Goal: Navigation & Orientation: Find specific page/section

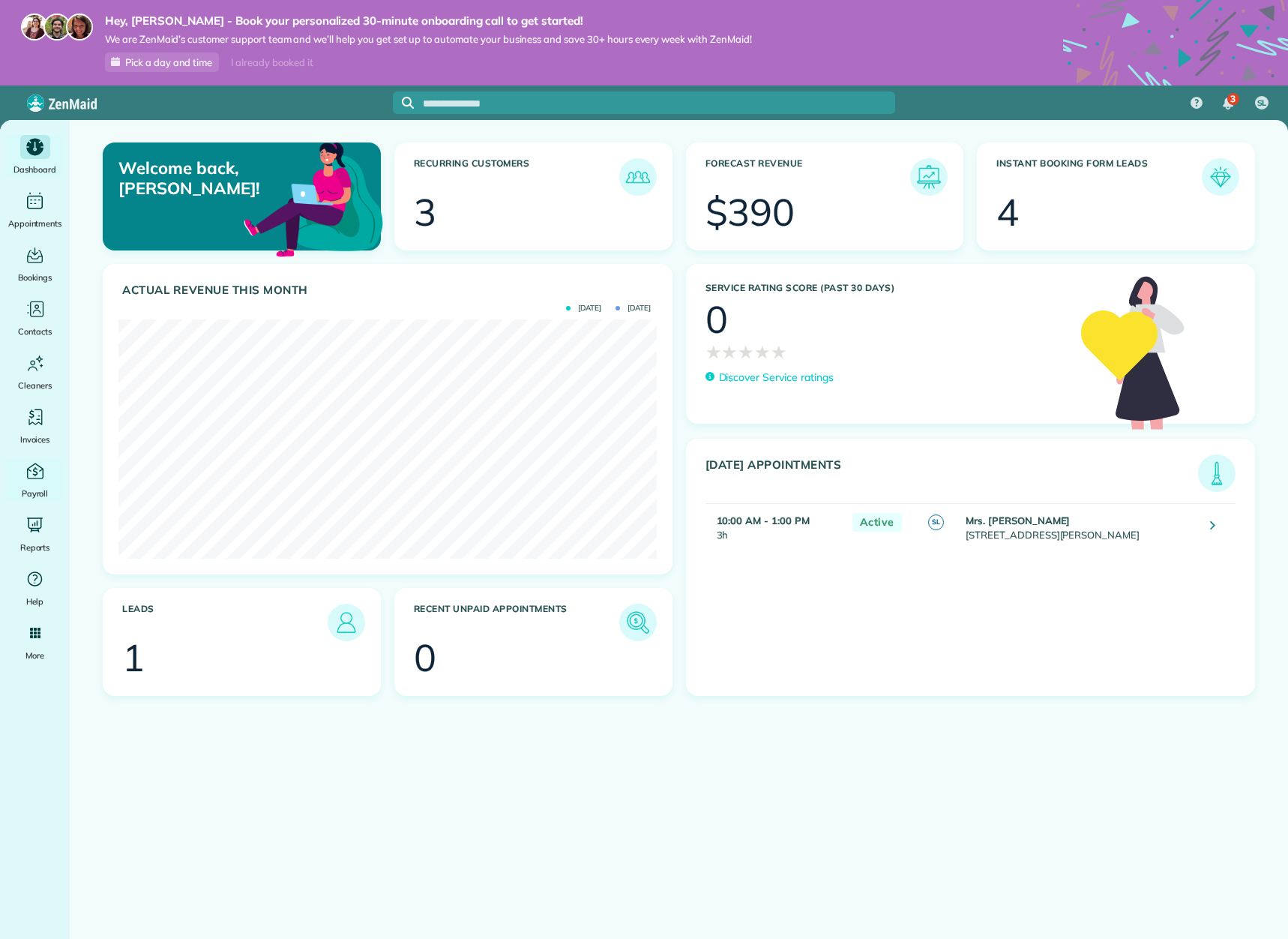
scroll to position [239, 538]
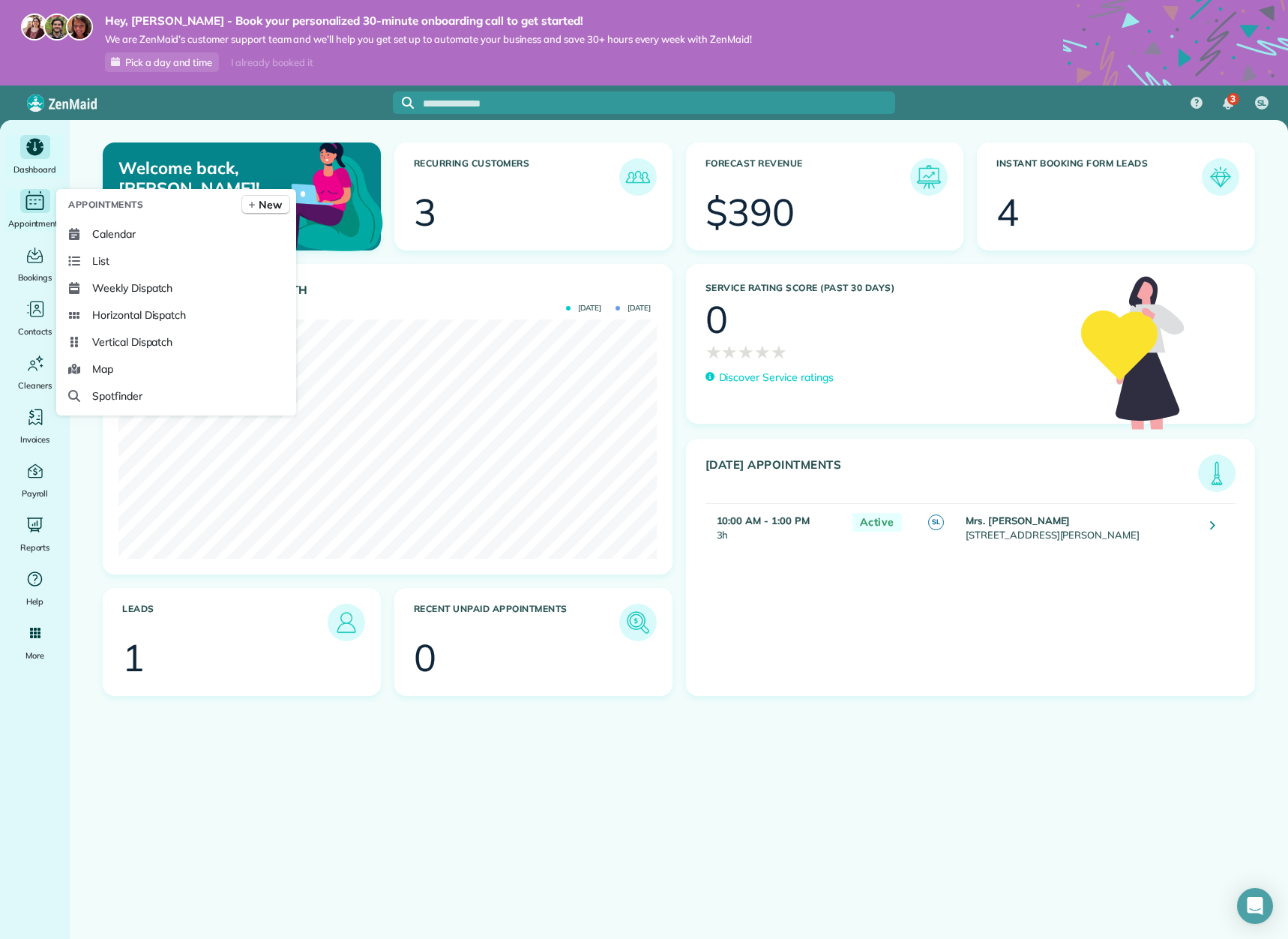
click at [33, 207] on icon "Main" at bounding box center [36, 201] width 24 height 23
click at [126, 235] on span "Calendar" at bounding box center [114, 233] width 43 height 15
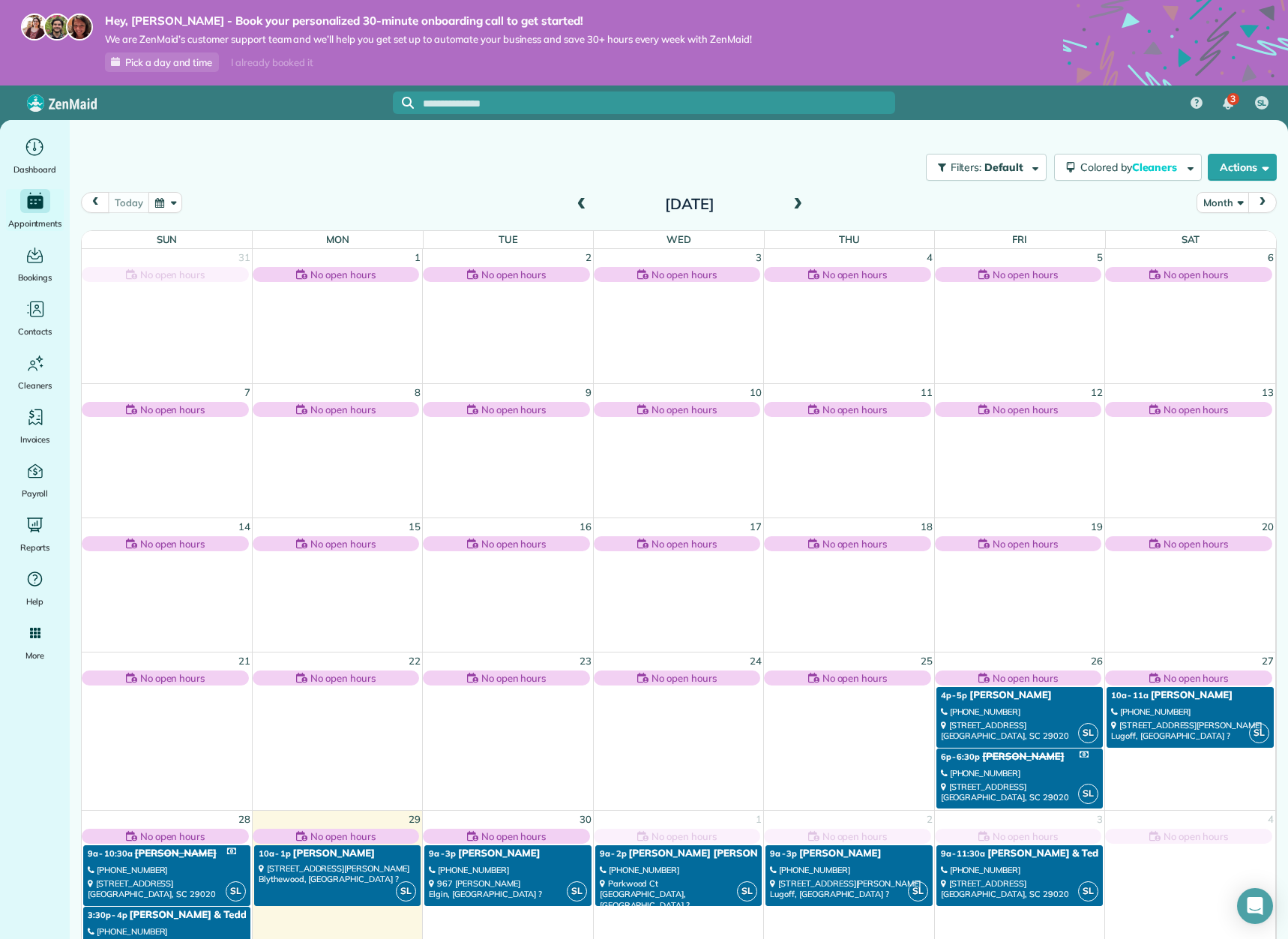
scroll to position [44, 0]
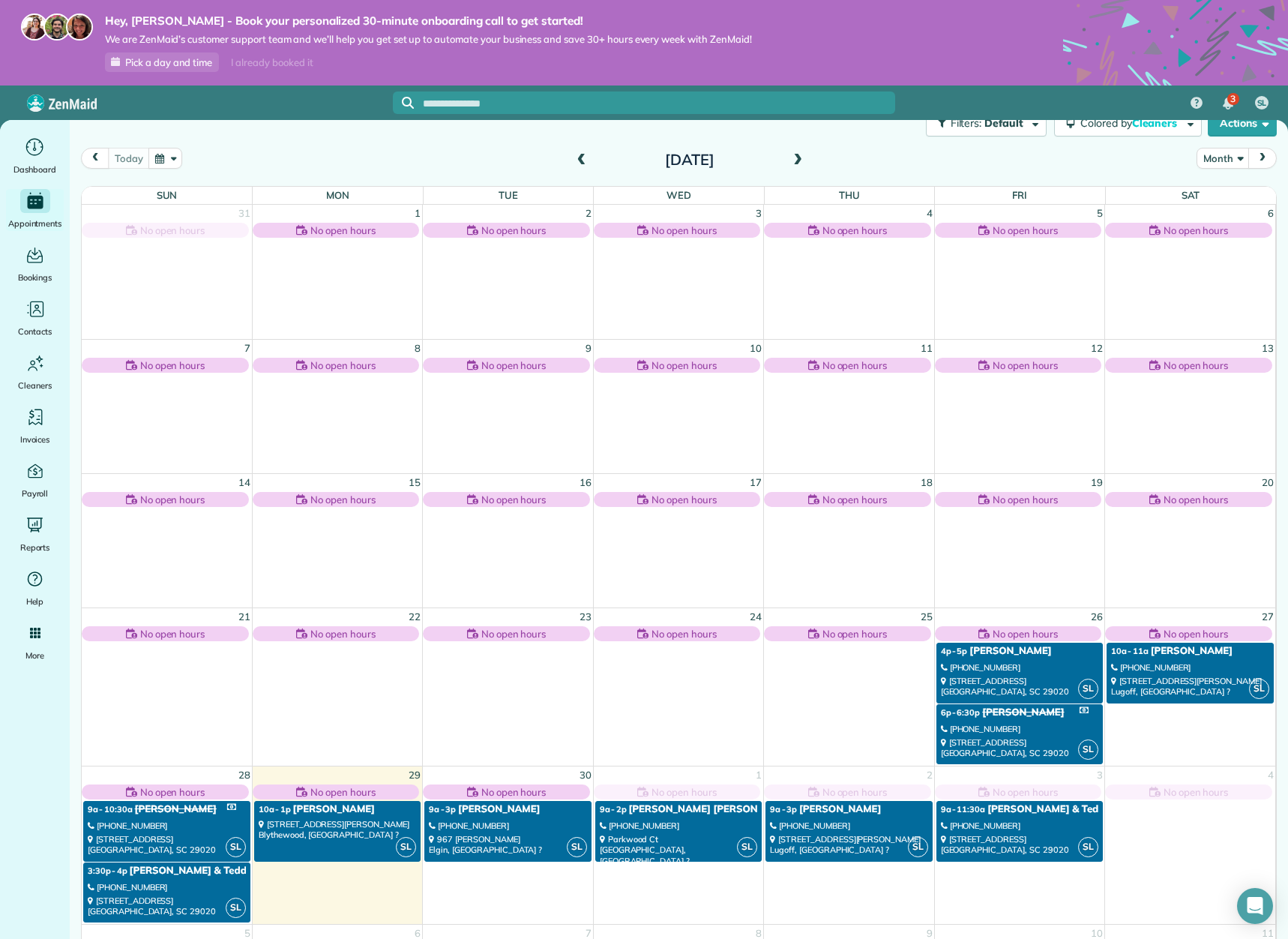
click at [348, 830] on div "[STREET_ADDRESS][PERSON_NAME][PERSON_NAME] ?" at bounding box center [338, 830] width 158 height 22
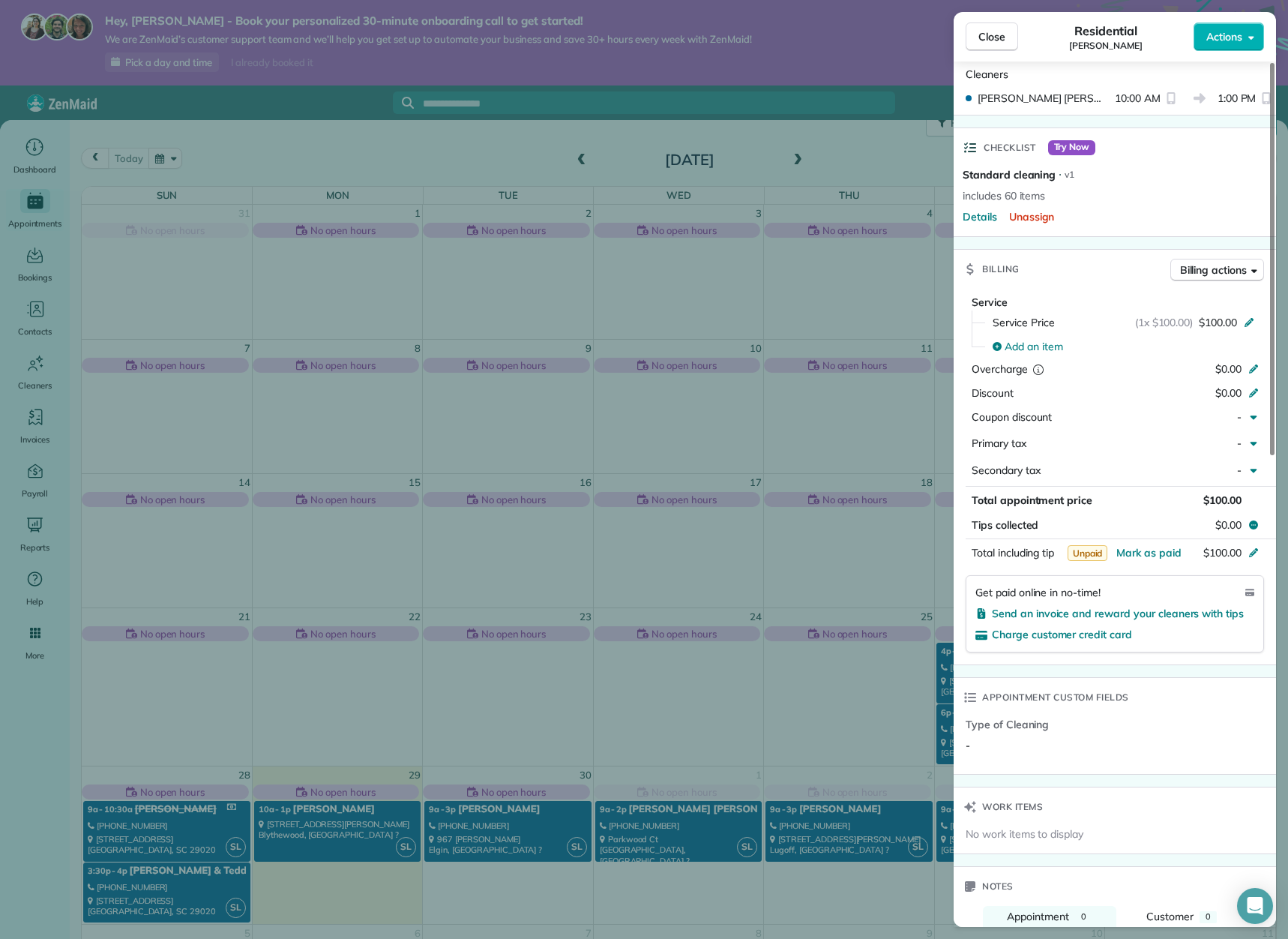
scroll to position [225, 0]
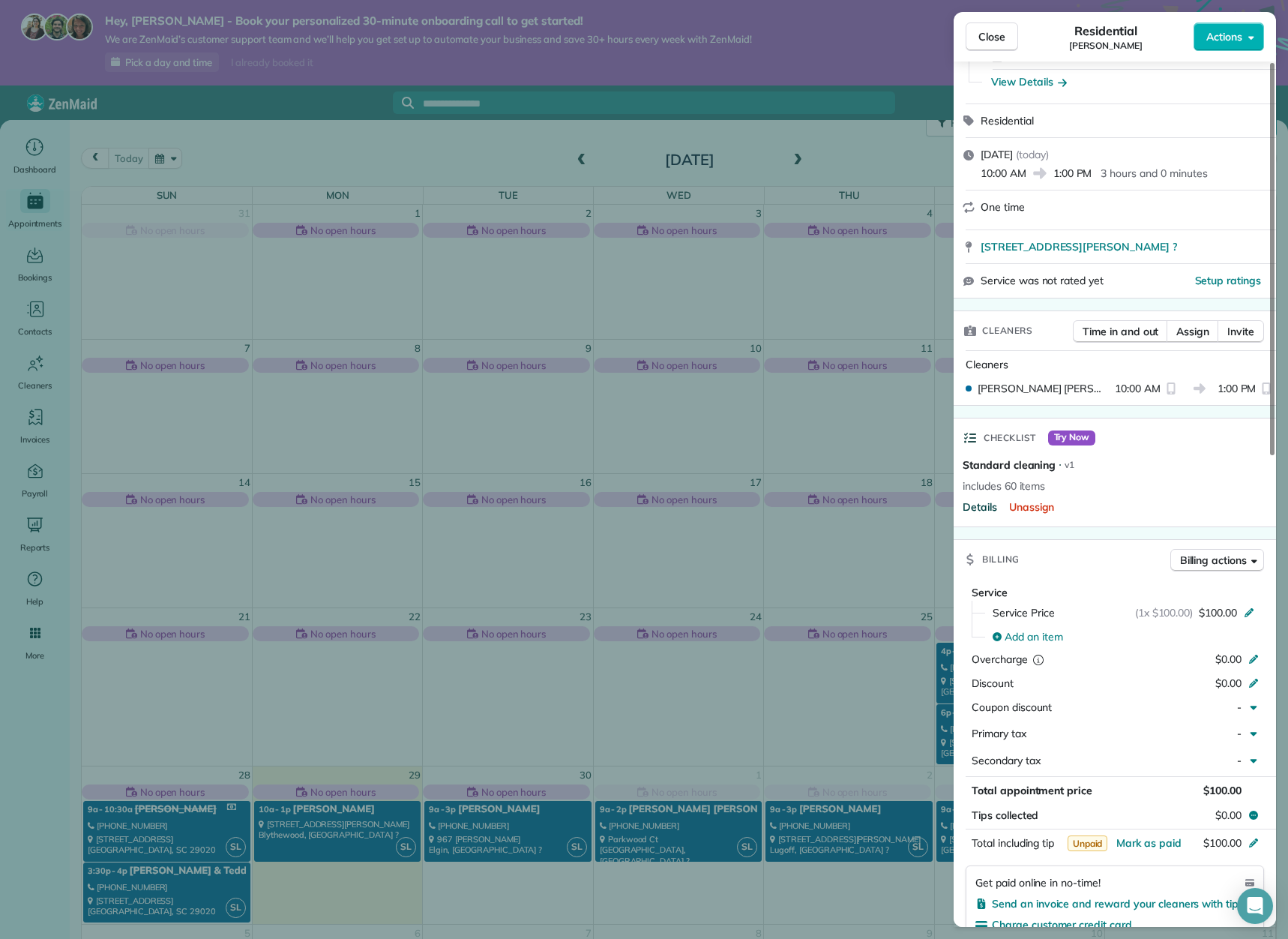
click at [976, 510] on span "Details" at bounding box center [980, 507] width 35 height 15
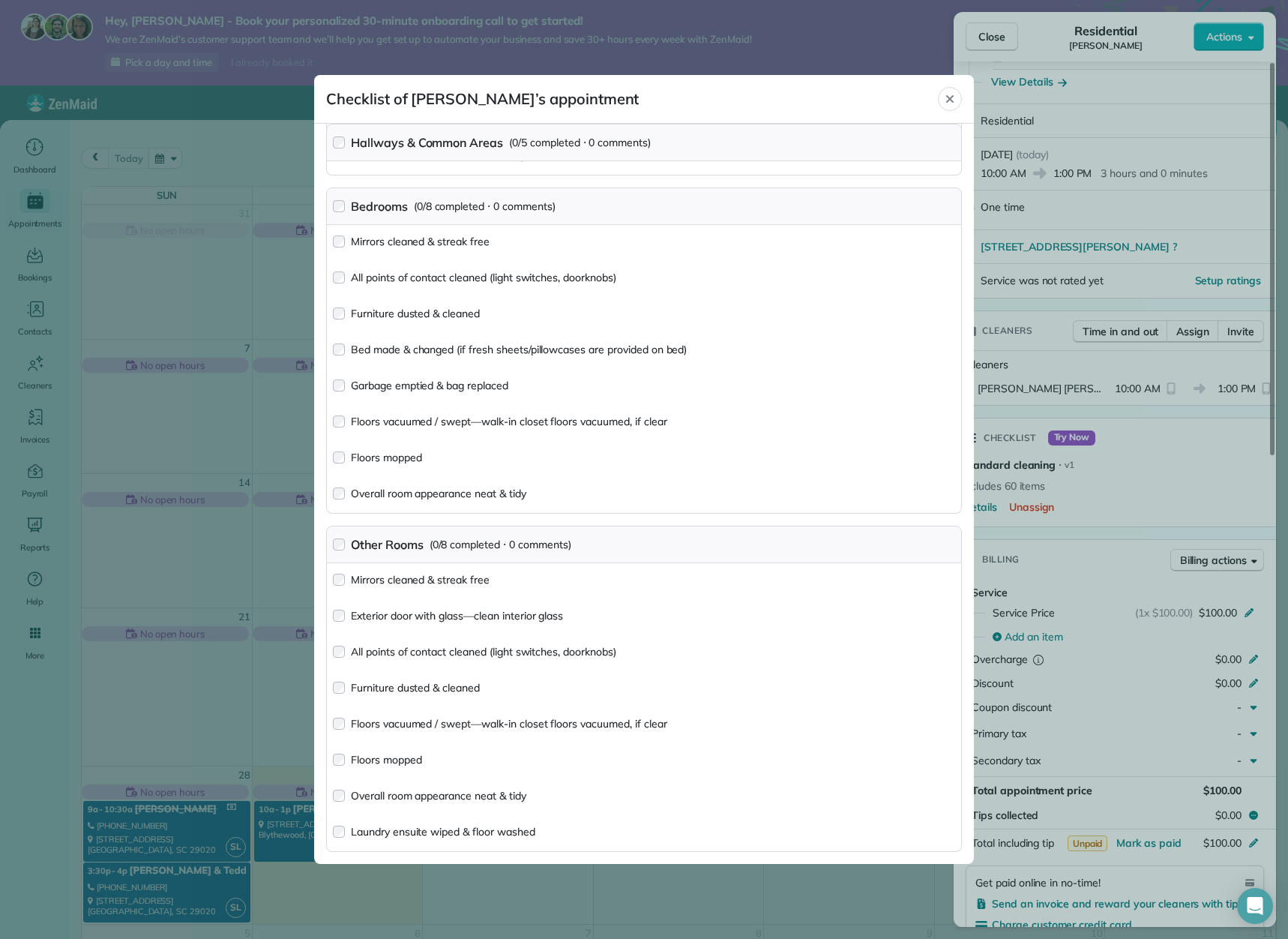
scroll to position [1867, 0]
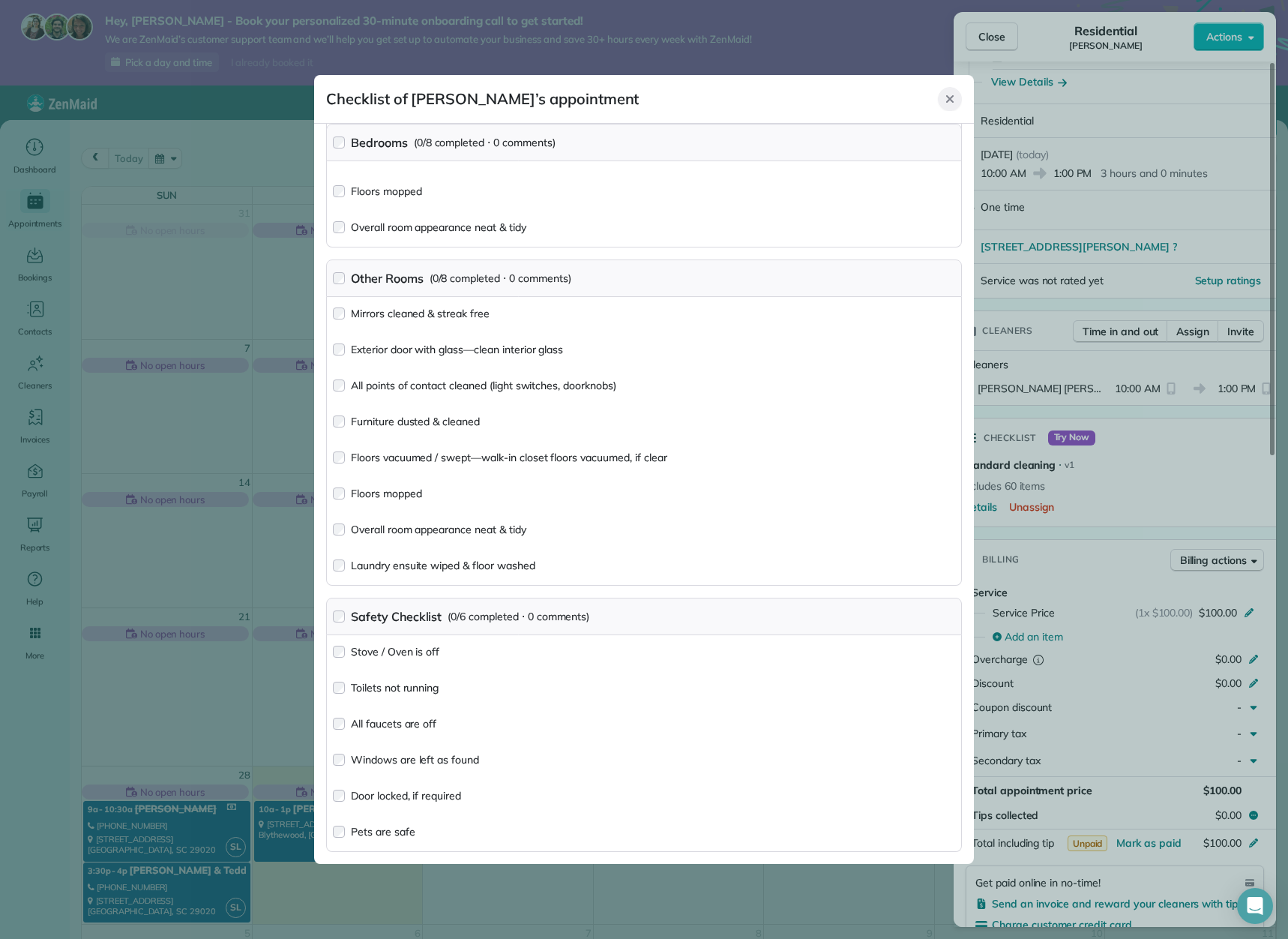
click at [949, 97] on icon "Close" at bounding box center [950, 99] width 12 height 12
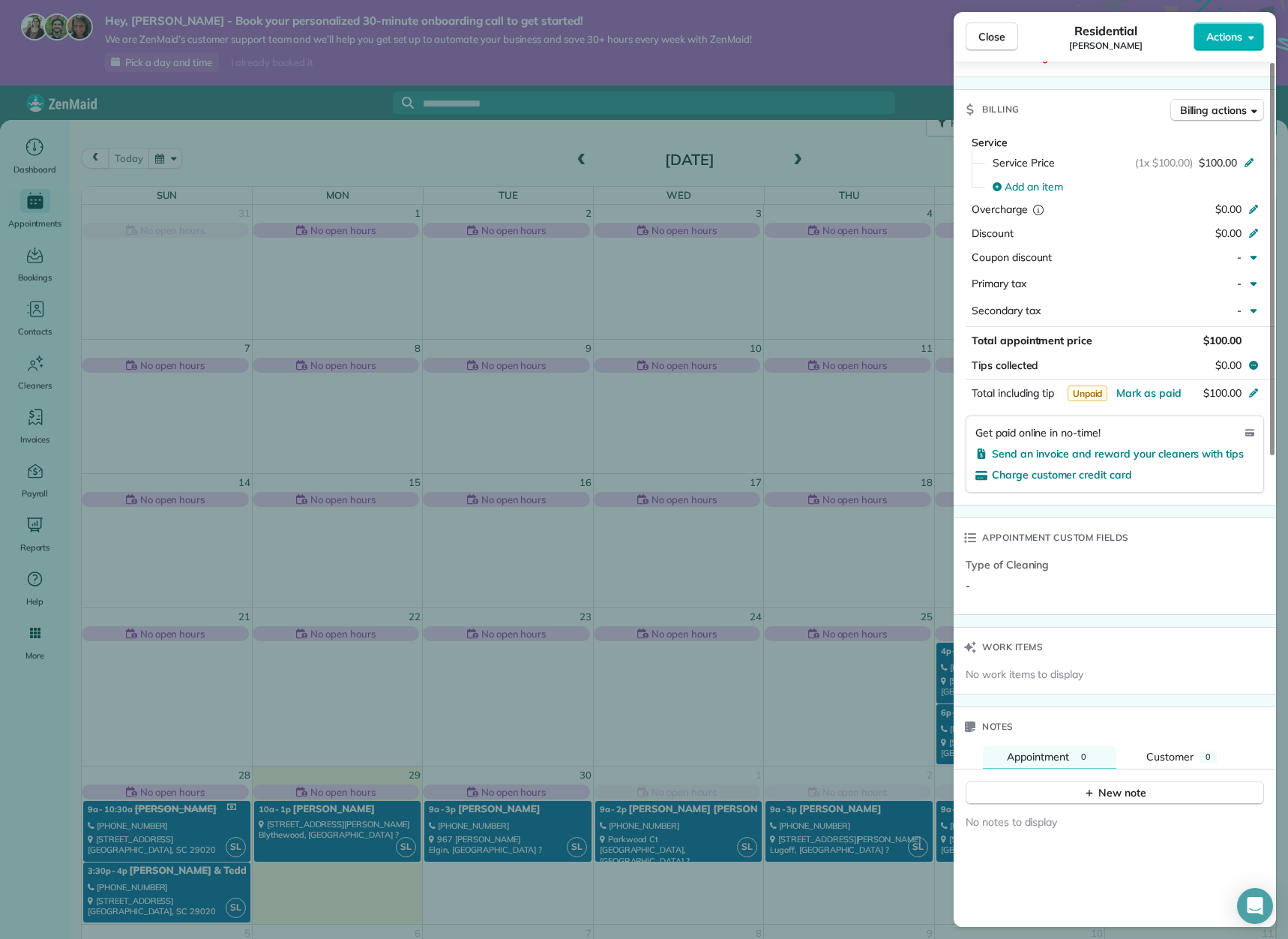
scroll to position [225, 0]
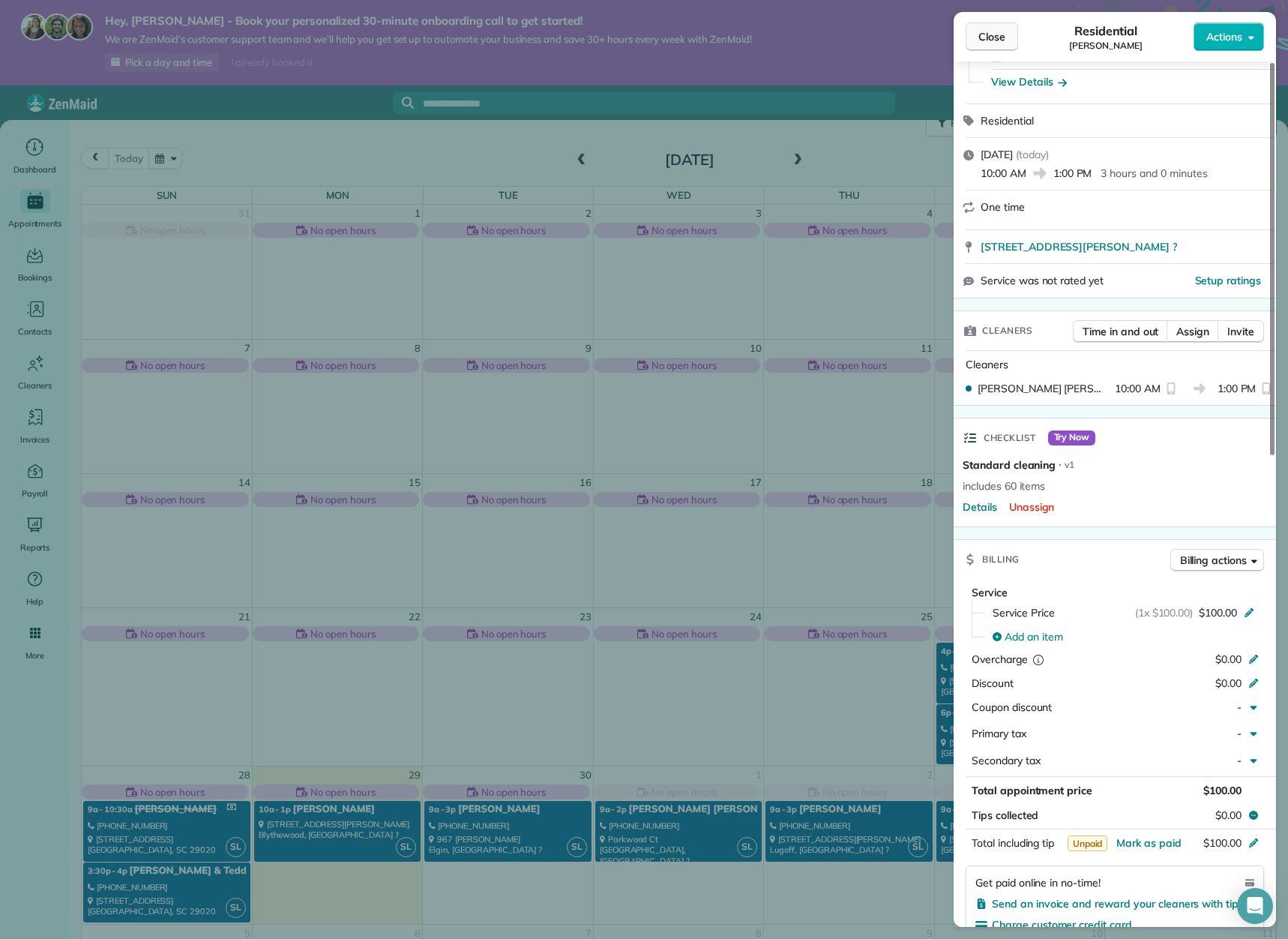
click at [985, 37] on span "Close" at bounding box center [992, 37] width 27 height 15
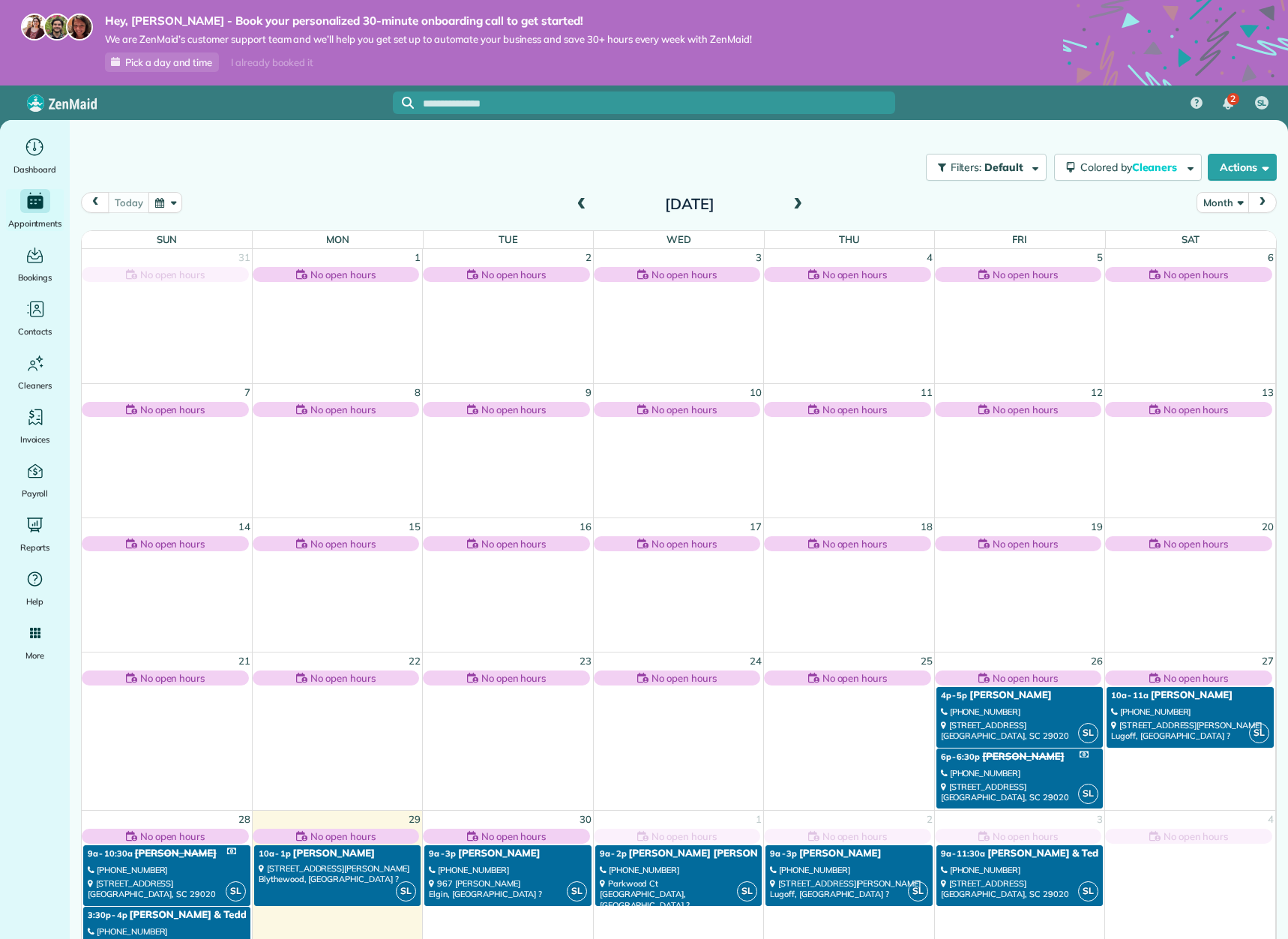
click at [359, 884] on div "[STREET_ADDRESS][PERSON_NAME][PERSON_NAME] ?" at bounding box center [338, 875] width 158 height 22
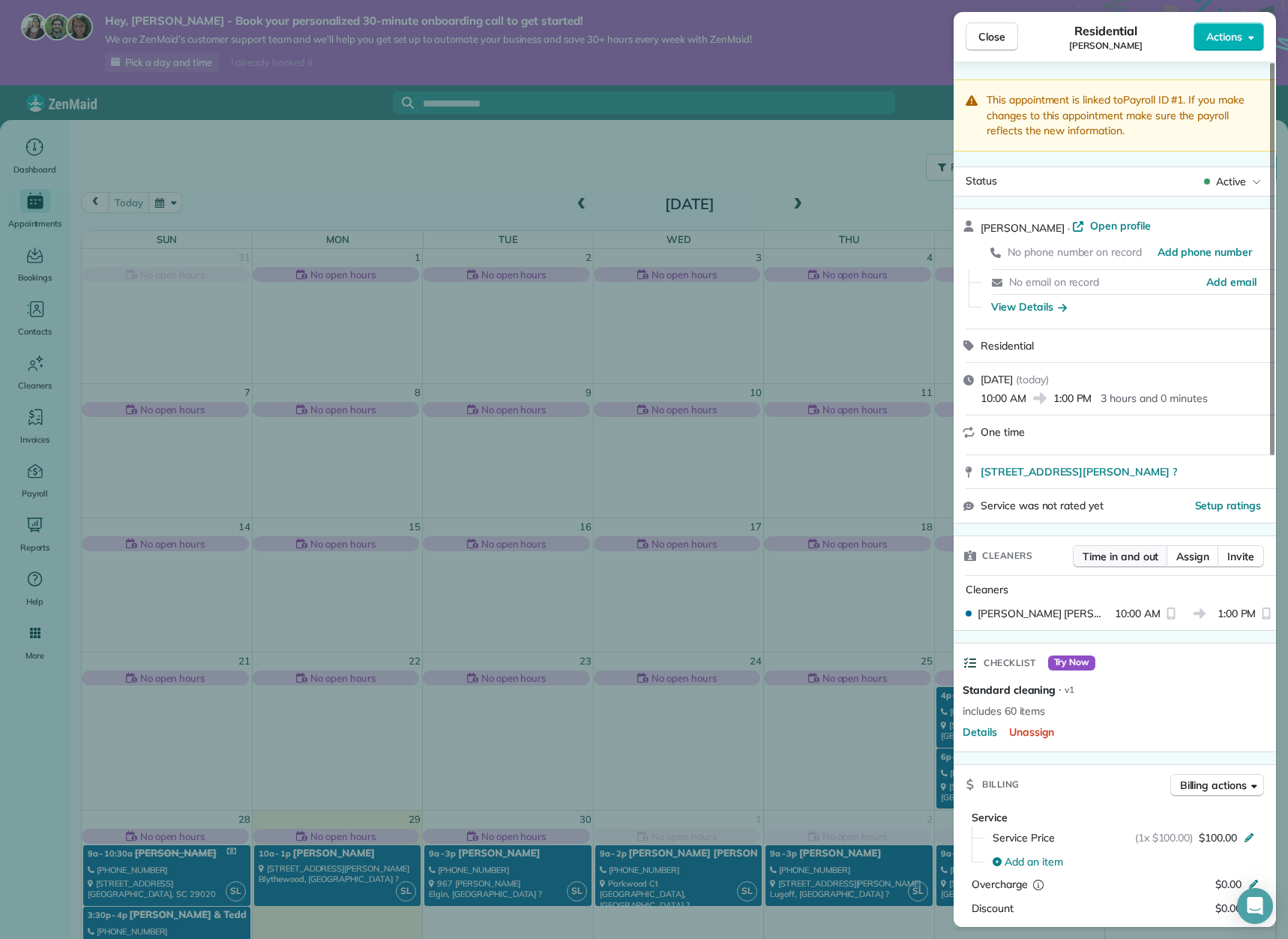
scroll to position [300, 0]
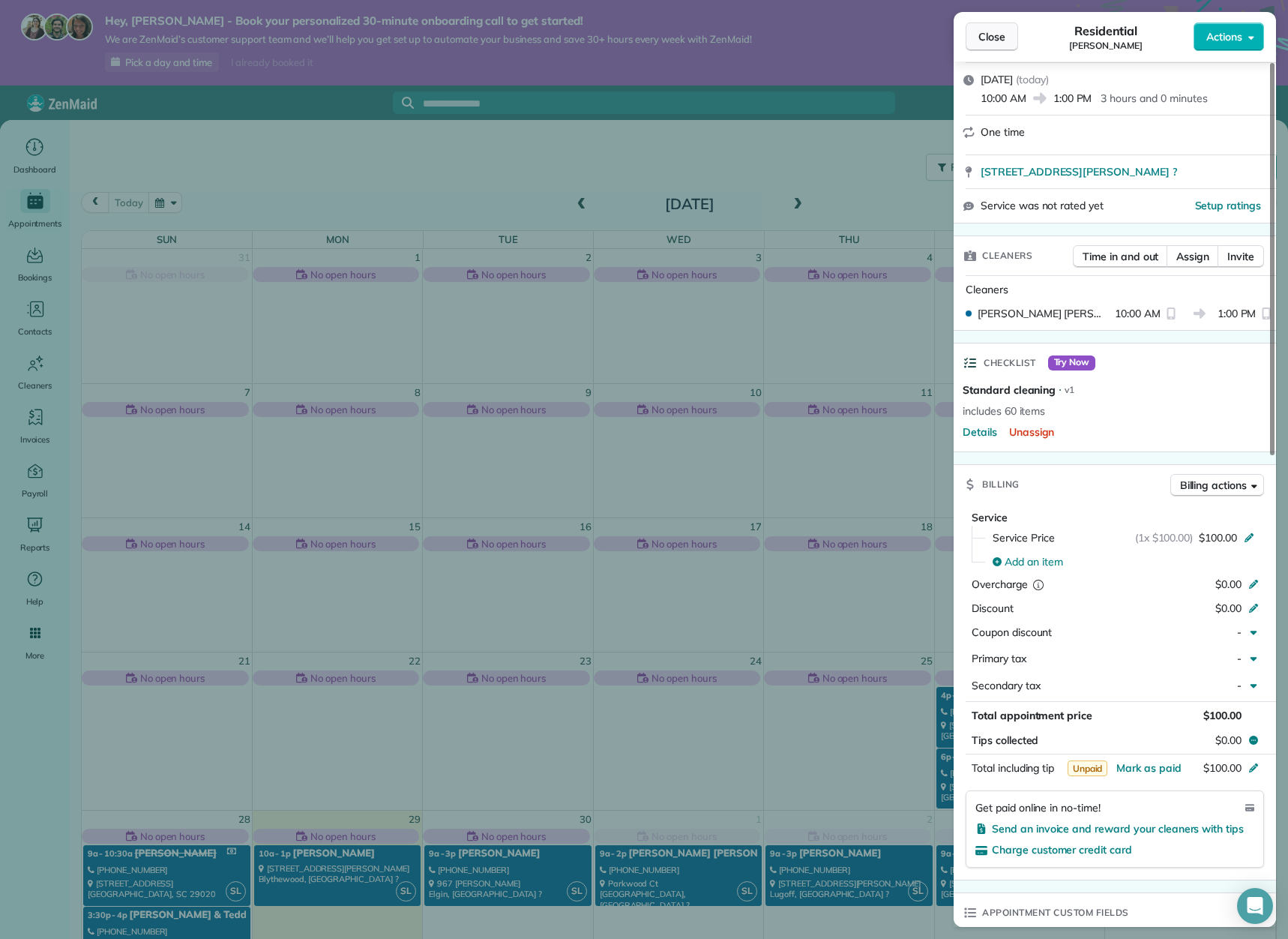
click at [995, 36] on span "Close" at bounding box center [992, 37] width 27 height 15
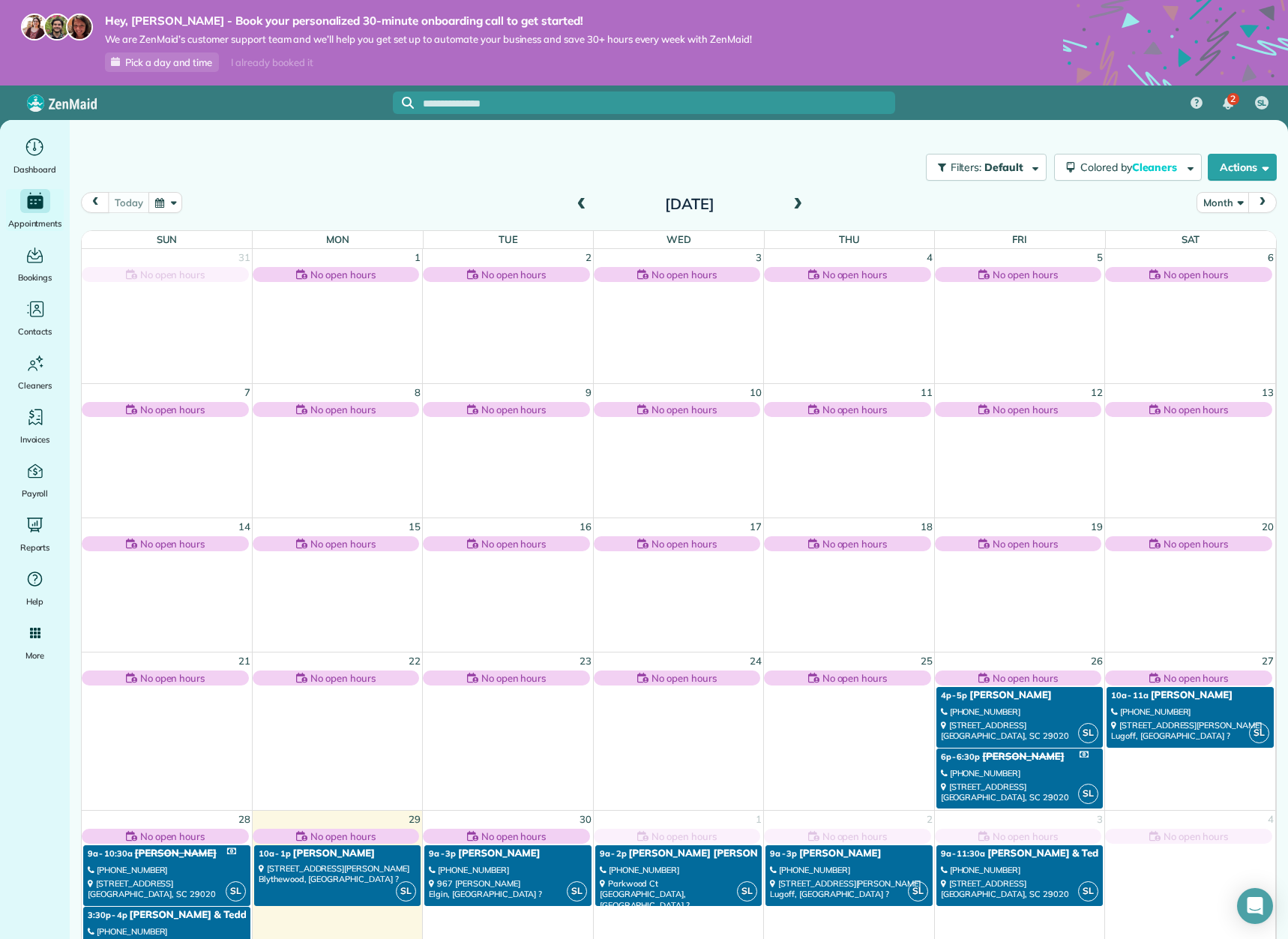
scroll to position [44, 0]
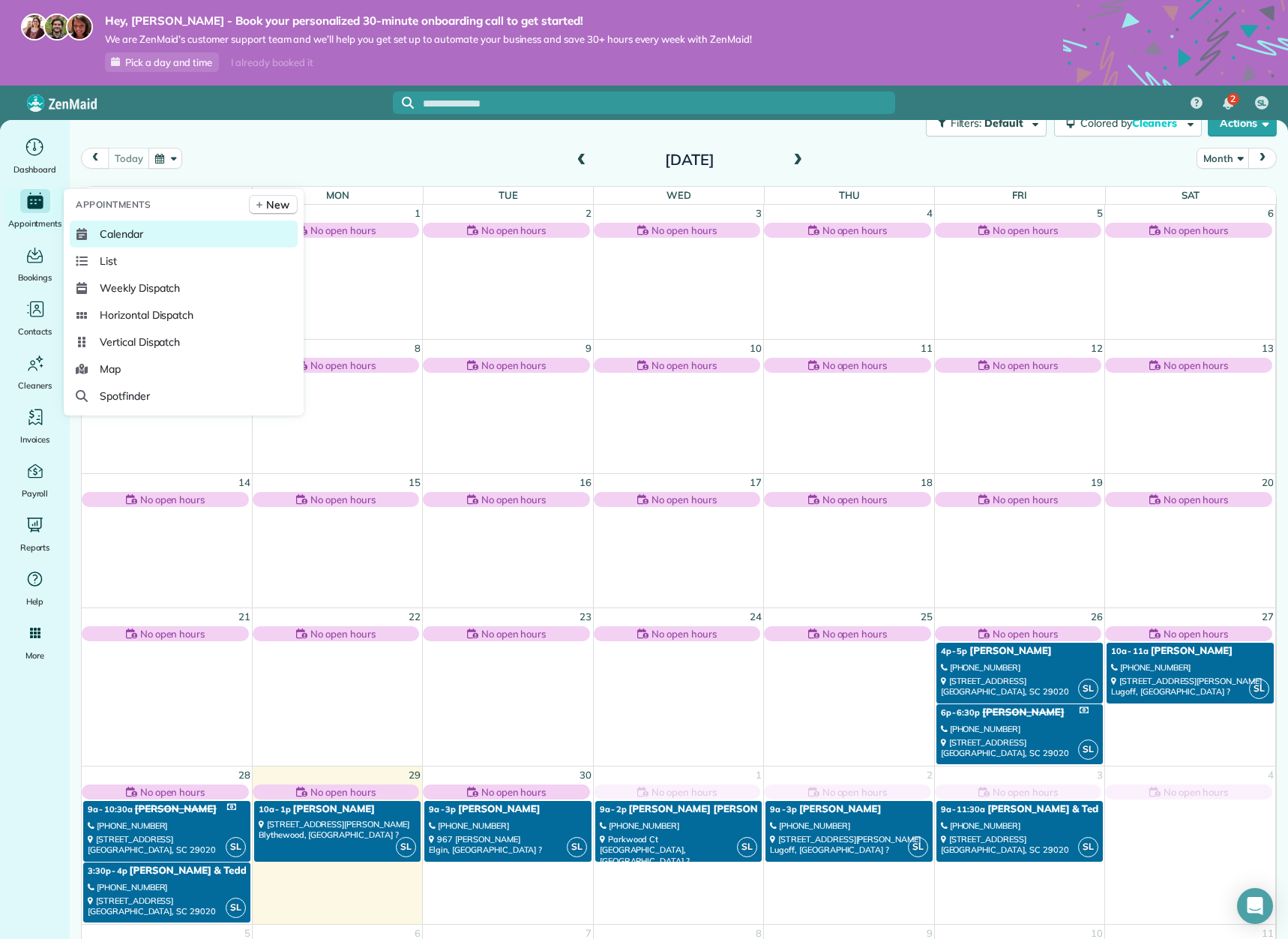
click at [120, 232] on span "Calendar" at bounding box center [121, 233] width 43 height 15
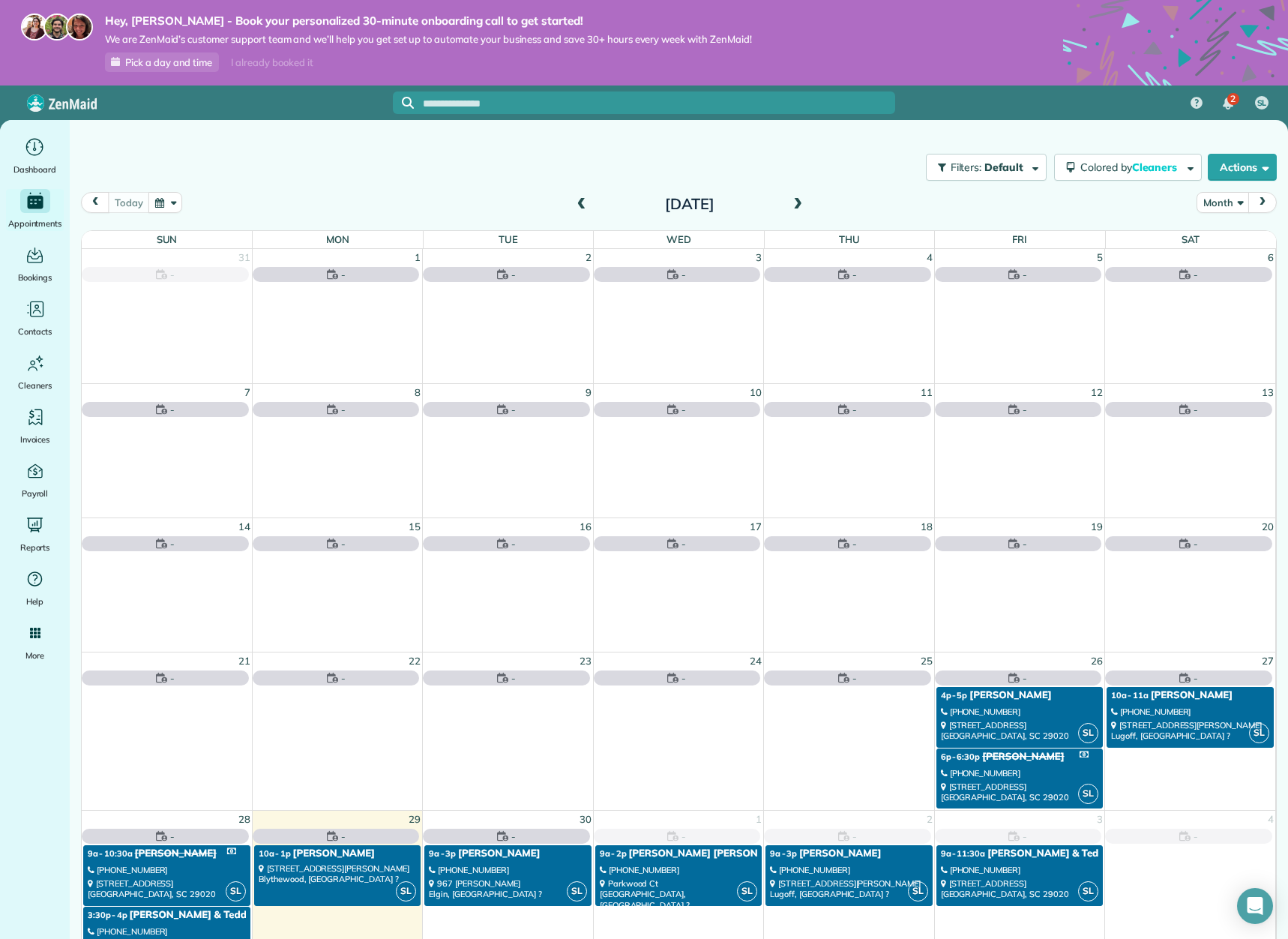
scroll to position [44, 0]
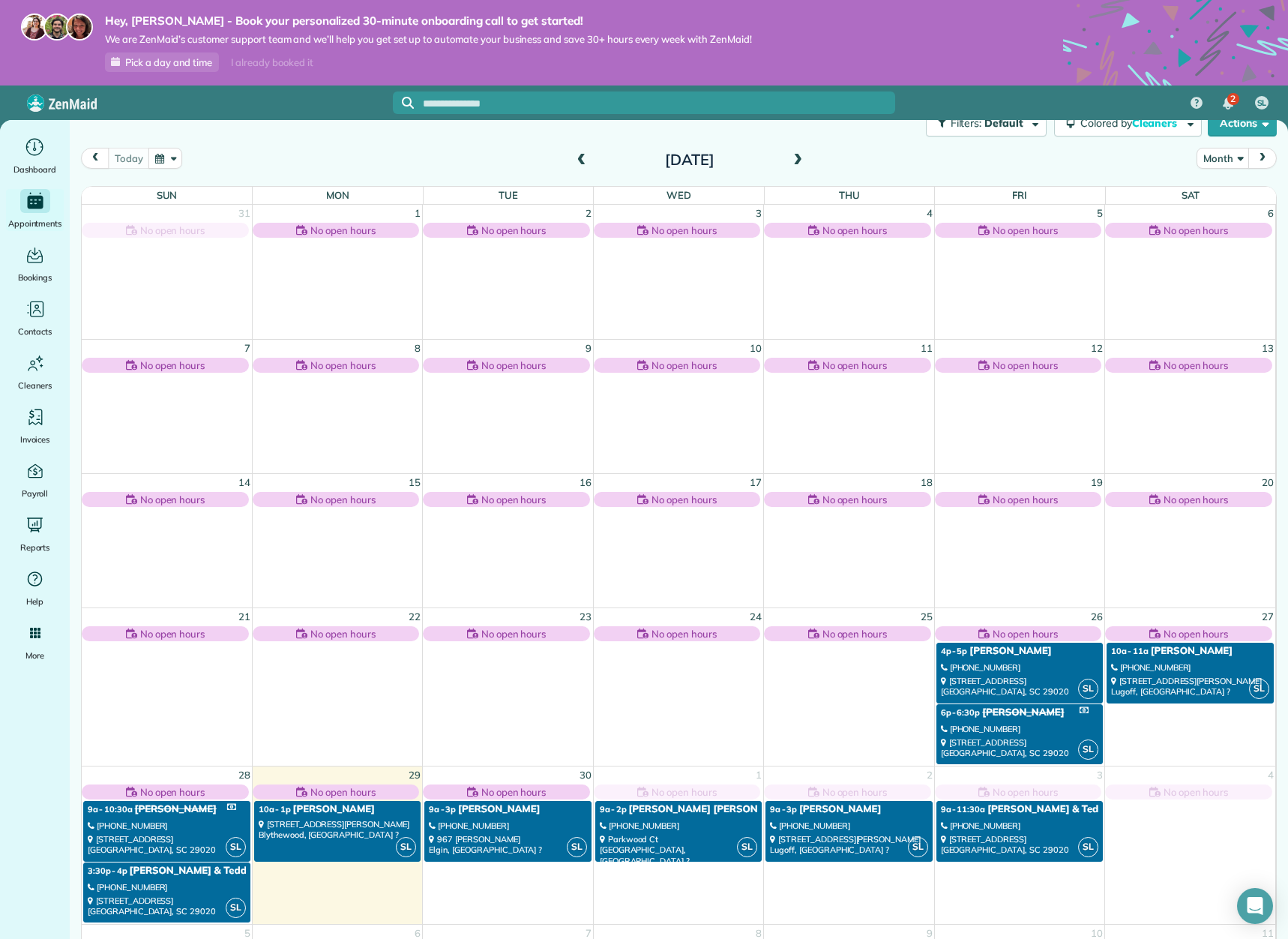
click at [794, 160] on span at bounding box center [797, 161] width 17 height 14
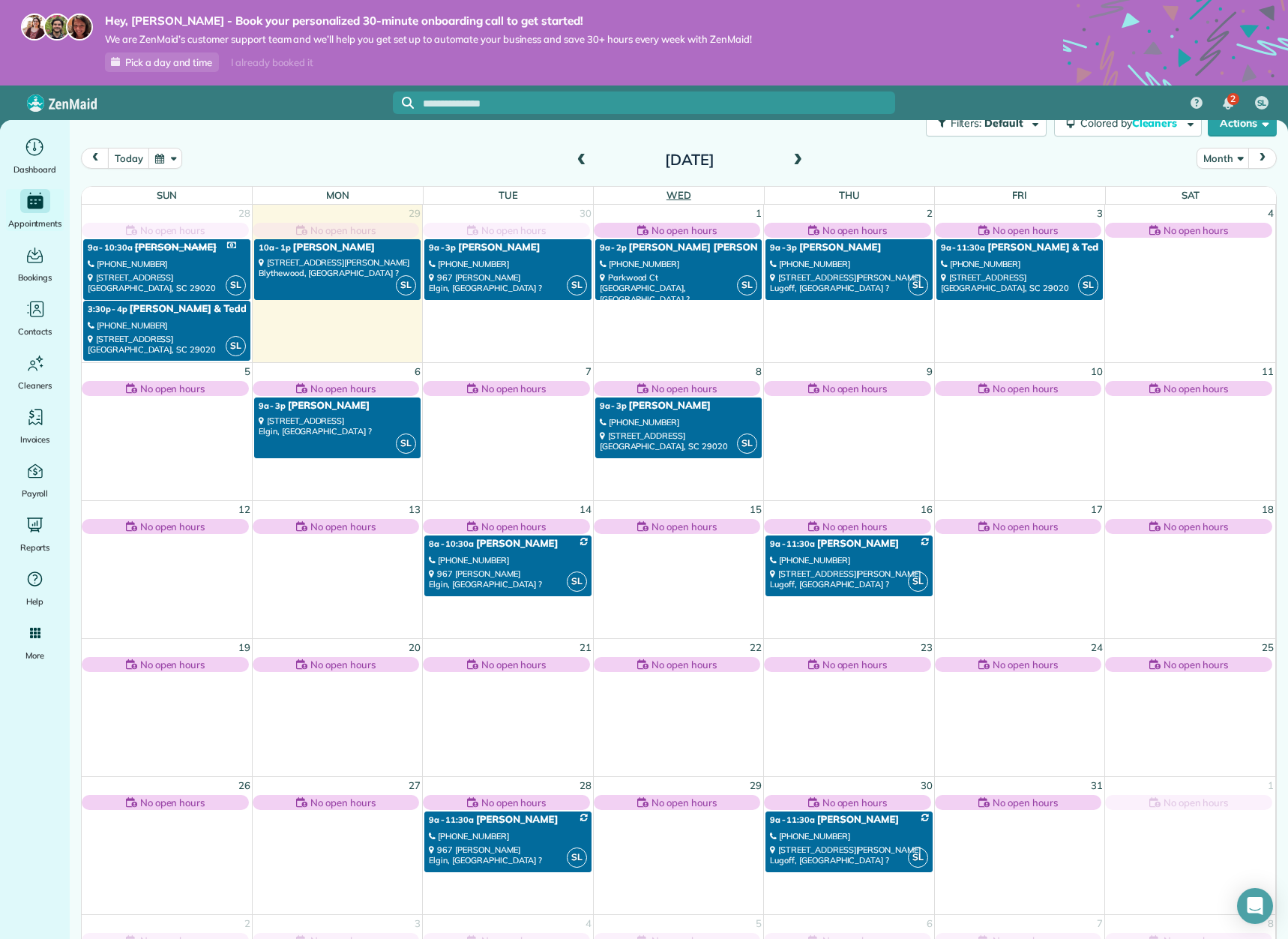
click at [679, 193] on span "Wed" at bounding box center [679, 195] width 25 height 12
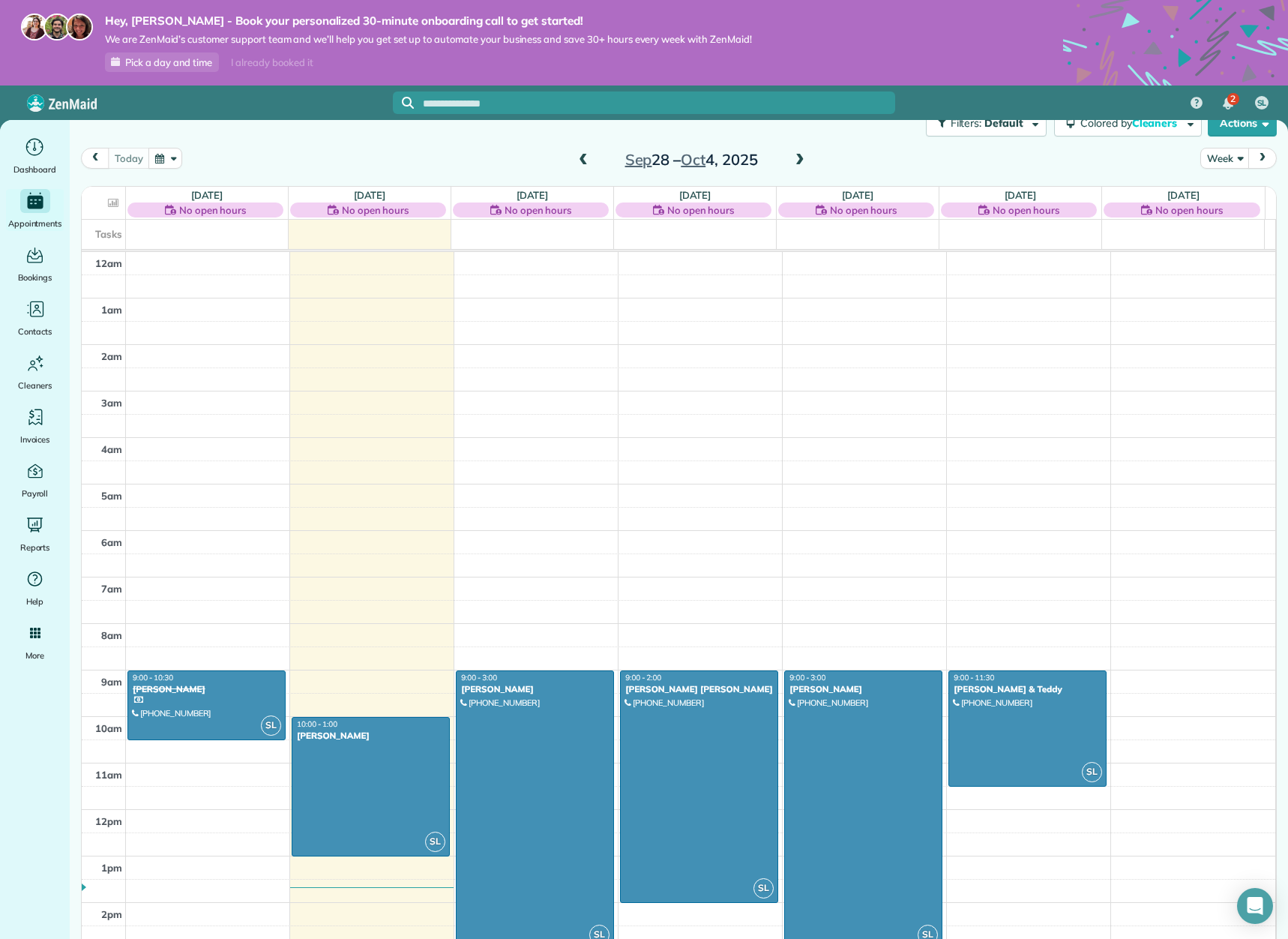
scroll to position [42, 0]
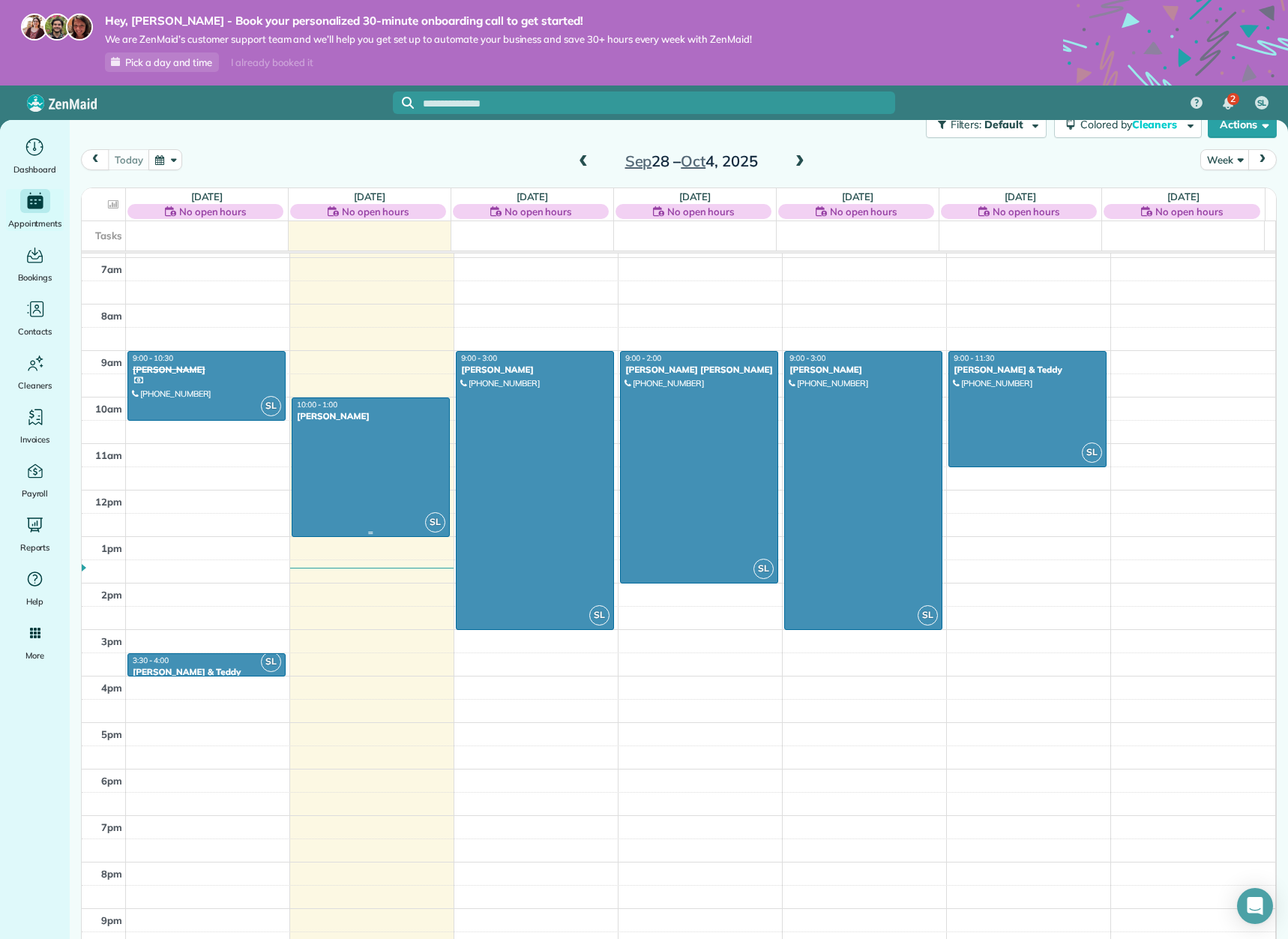
click at [336, 465] on div at bounding box center [370, 467] width 157 height 138
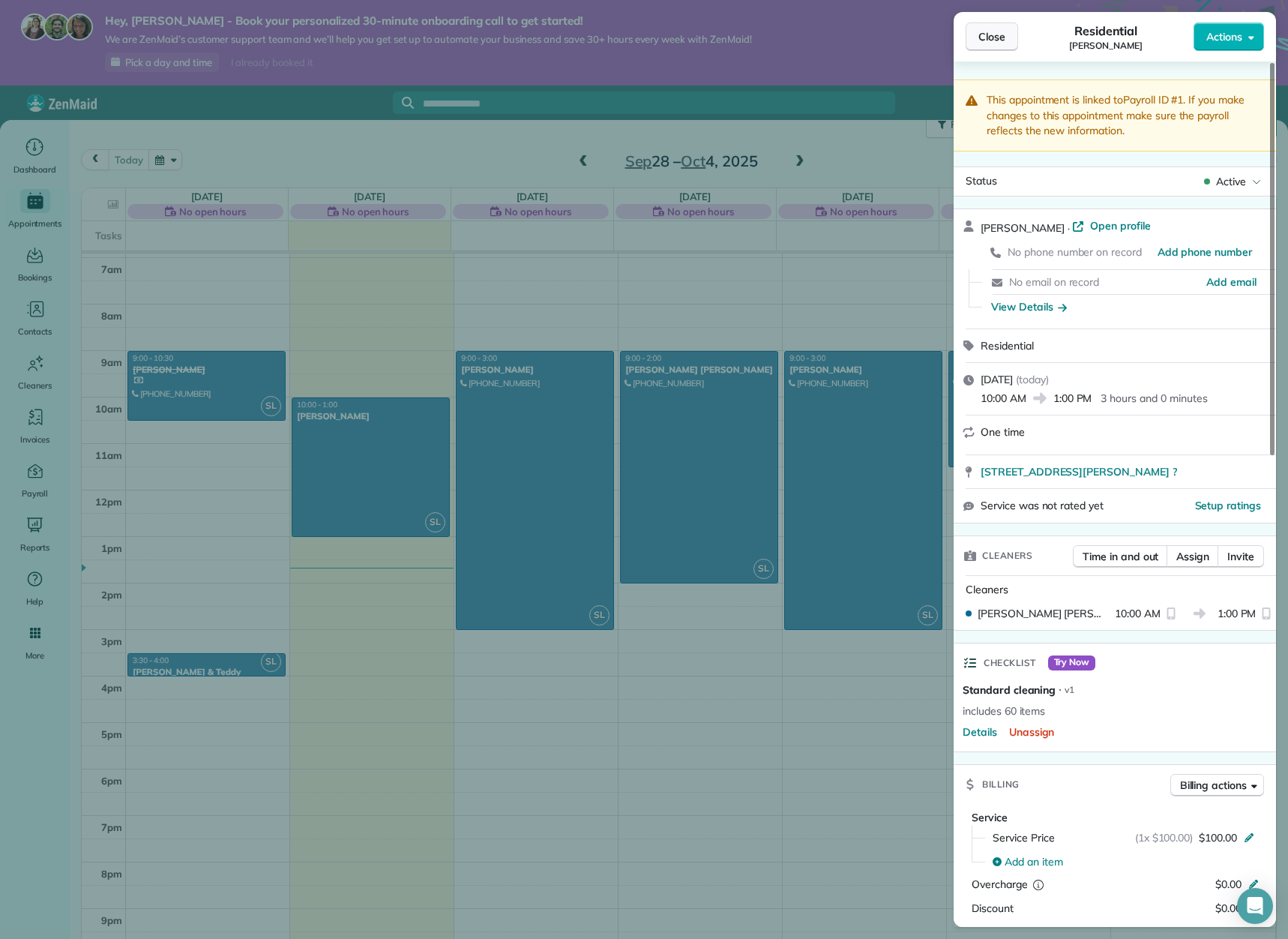
click at [995, 39] on span "Close" at bounding box center [992, 37] width 27 height 15
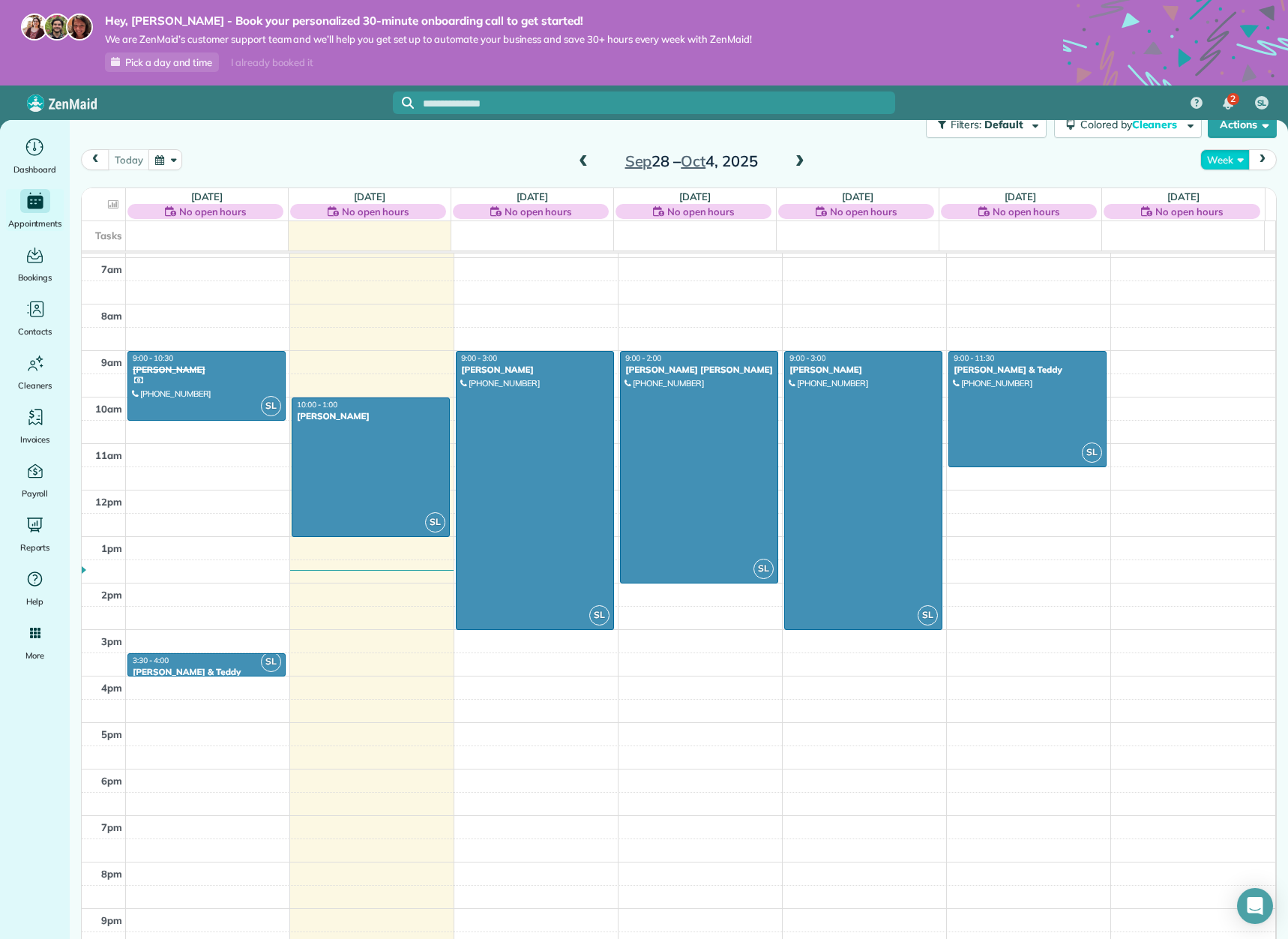
click at [1226, 160] on button "Week" at bounding box center [1225, 159] width 48 height 21
click at [1213, 261] on link "Month" at bounding box center [1260, 255] width 118 height 30
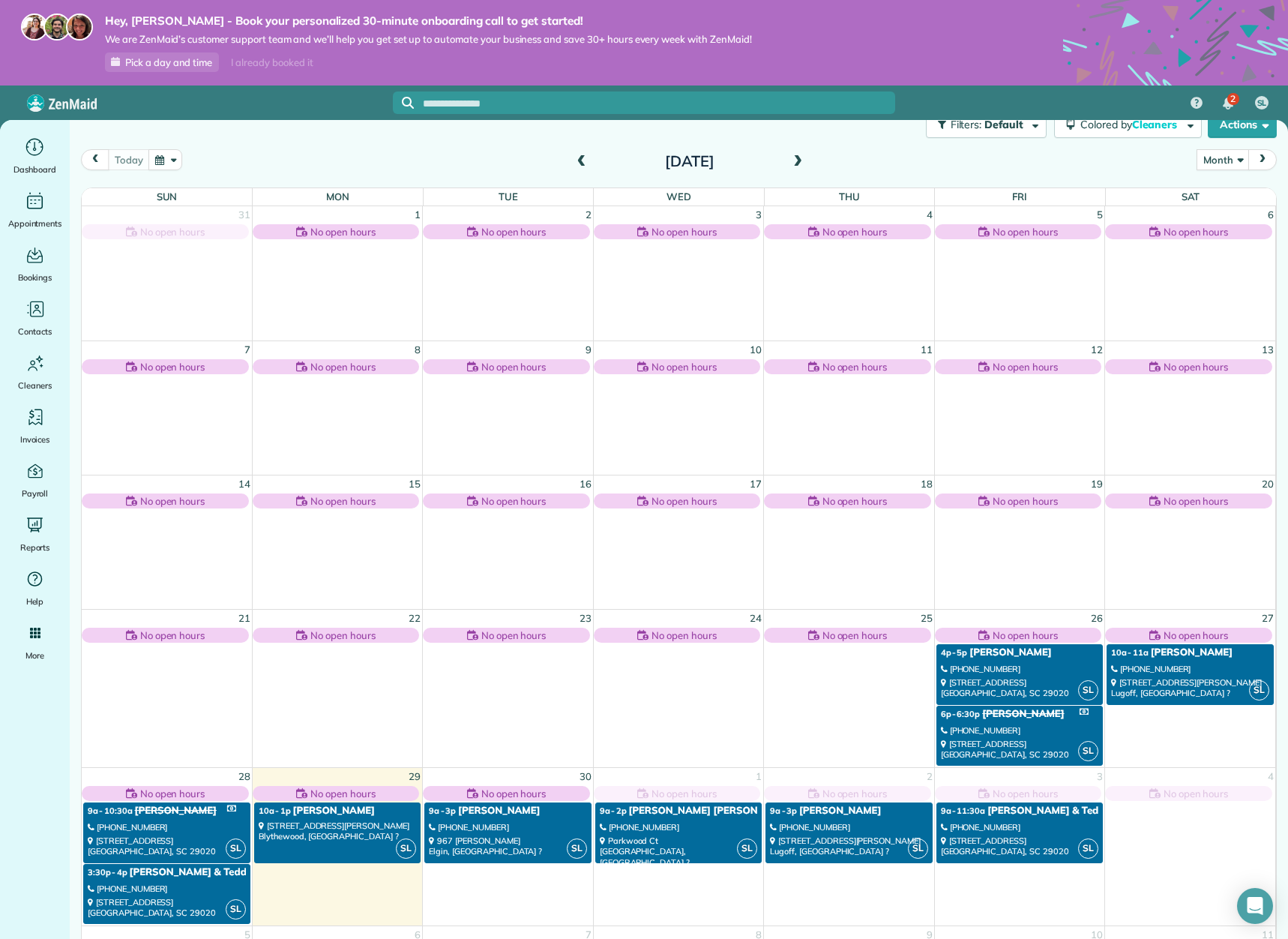
click at [792, 160] on span at bounding box center [797, 162] width 17 height 14
